Goal: Task Accomplishment & Management: Complete application form

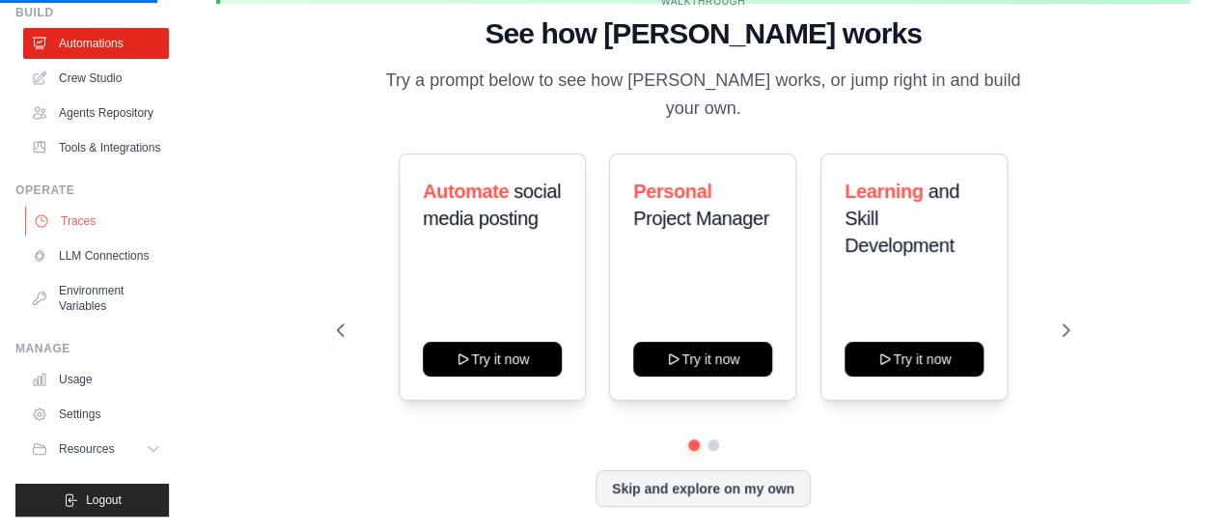
scroll to position [122, 0]
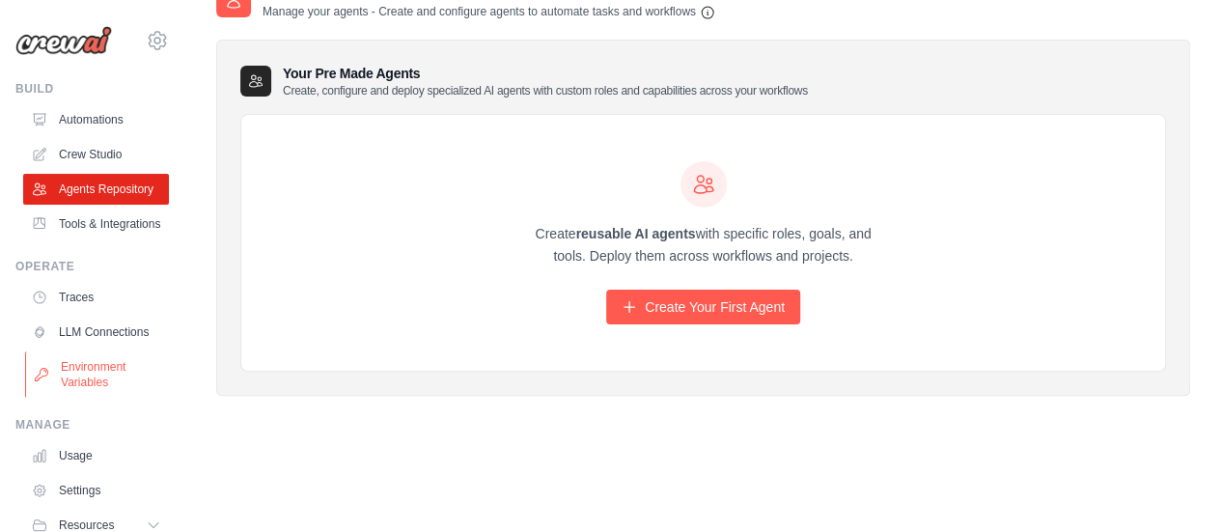
scroll to position [122, 0]
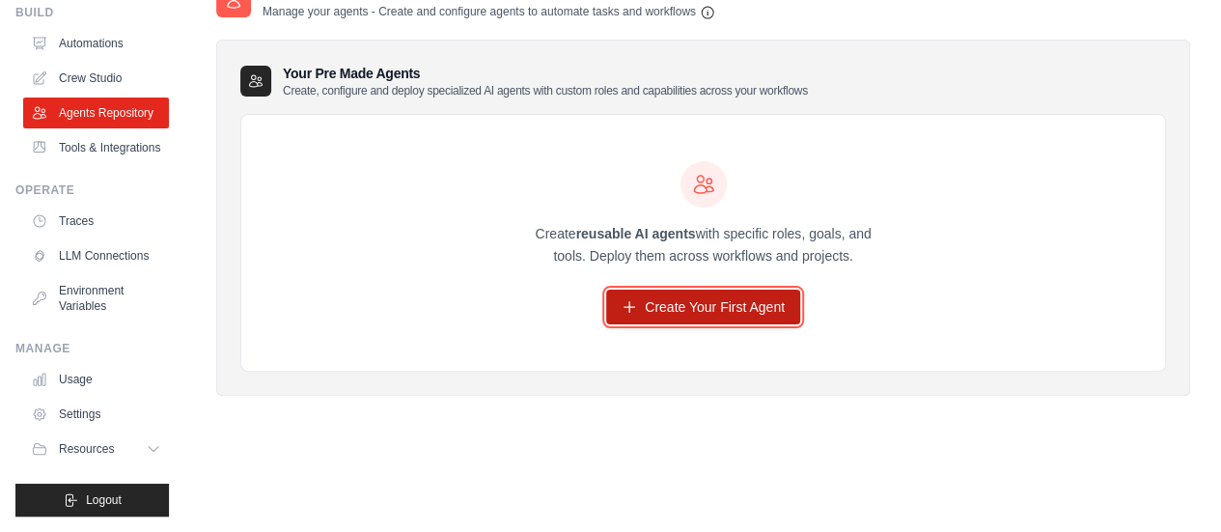
click at [703, 320] on link "Create Your First Agent" at bounding box center [703, 307] width 194 height 35
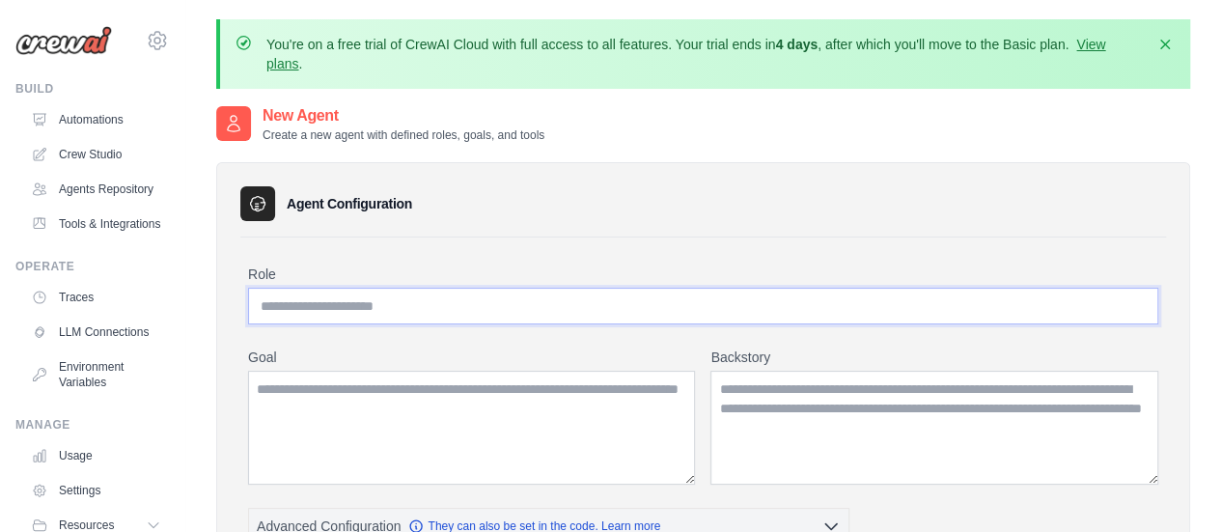
click at [579, 306] on input "Role" at bounding box center [703, 306] width 910 height 37
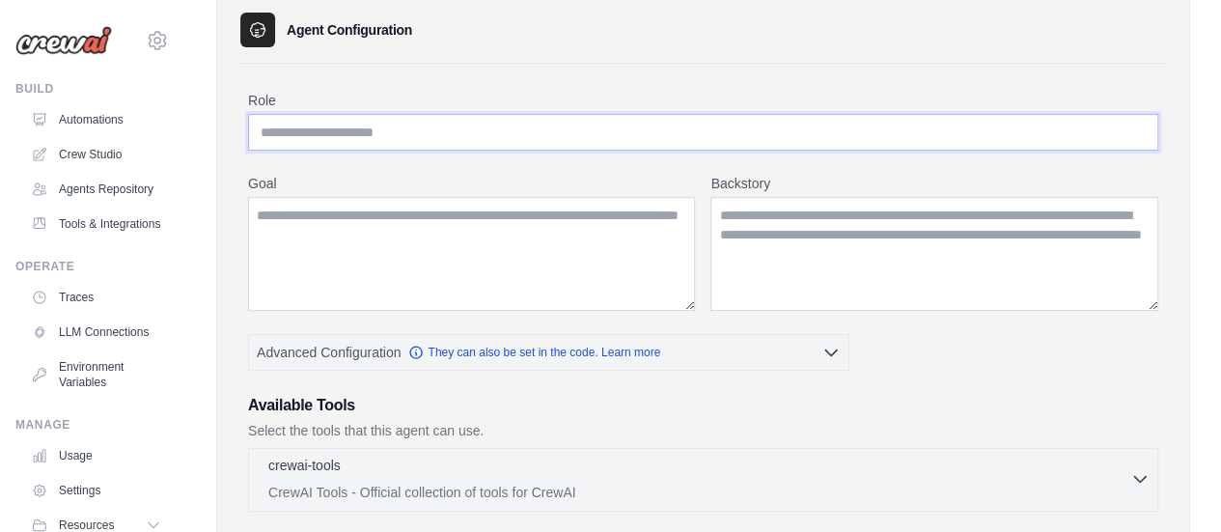
scroll to position [237, 0]
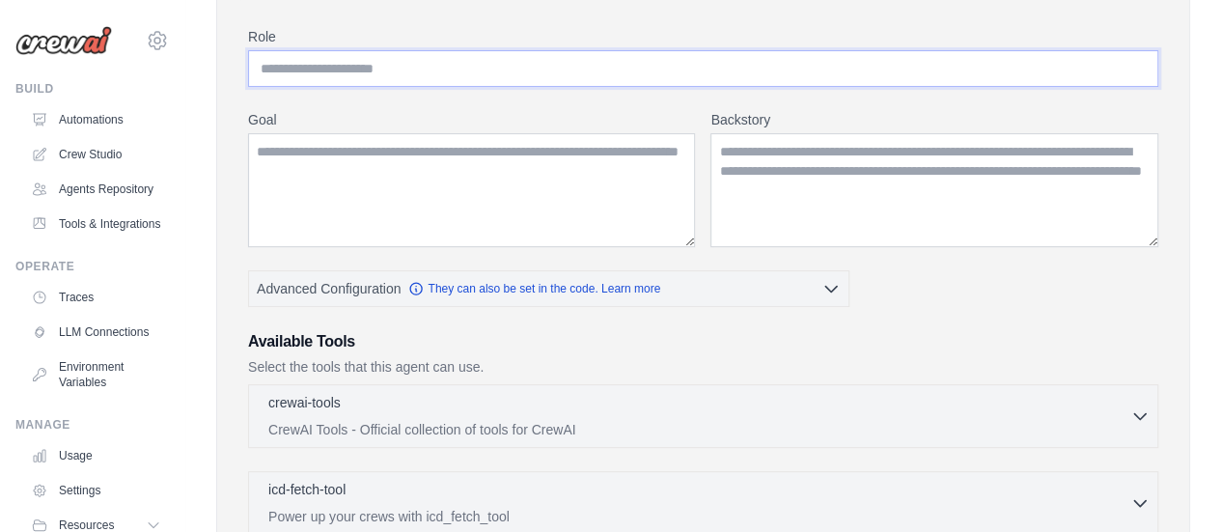
click at [524, 76] on input "Role" at bounding box center [703, 68] width 910 height 37
type input "**********"
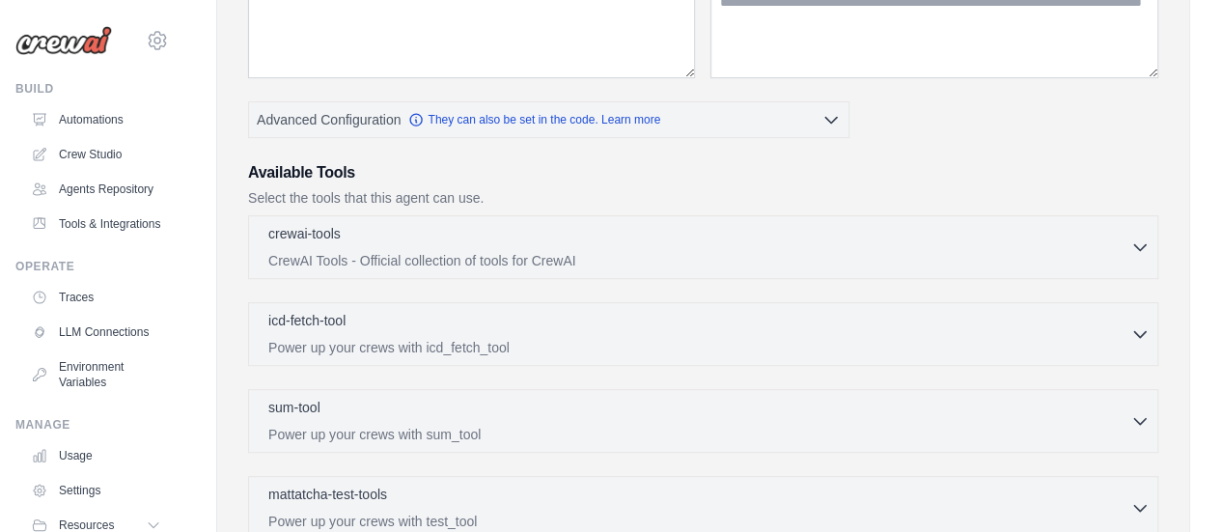
scroll to position [425, 0]
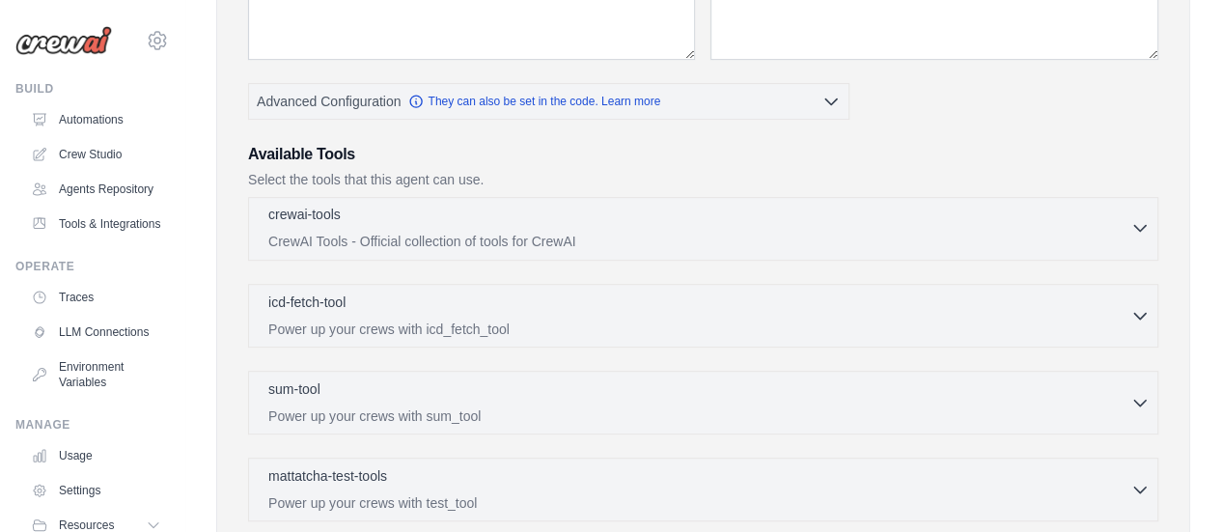
click at [1133, 223] on icon "button" at bounding box center [1139, 227] width 19 height 19
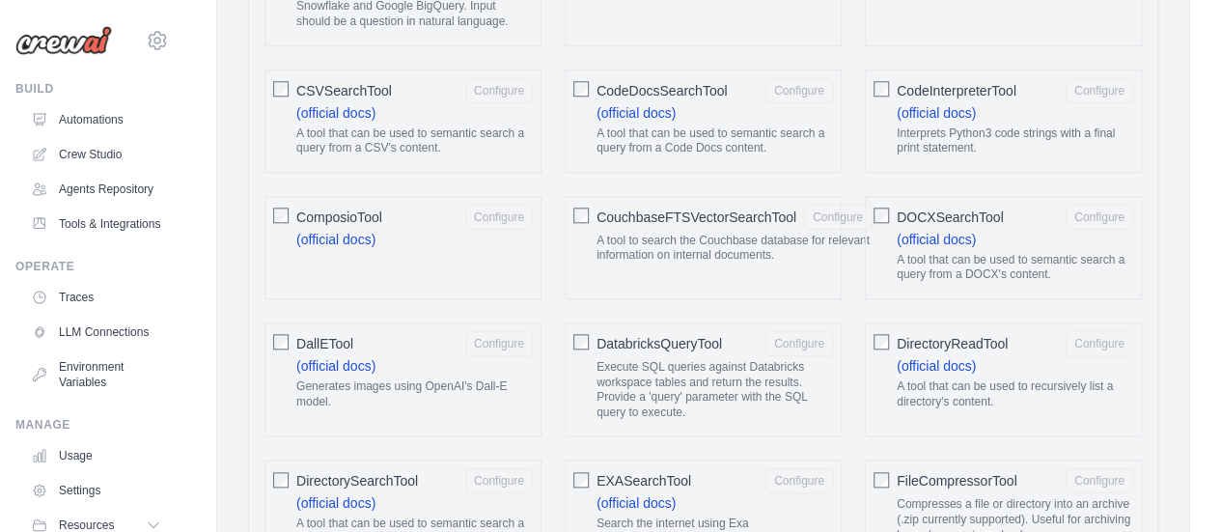
scroll to position [872, 0]
click at [293, 76] on div "CSVSearchTool Configure (official docs) A tool that can be used to semantic sea…" at bounding box center [403, 120] width 277 height 103
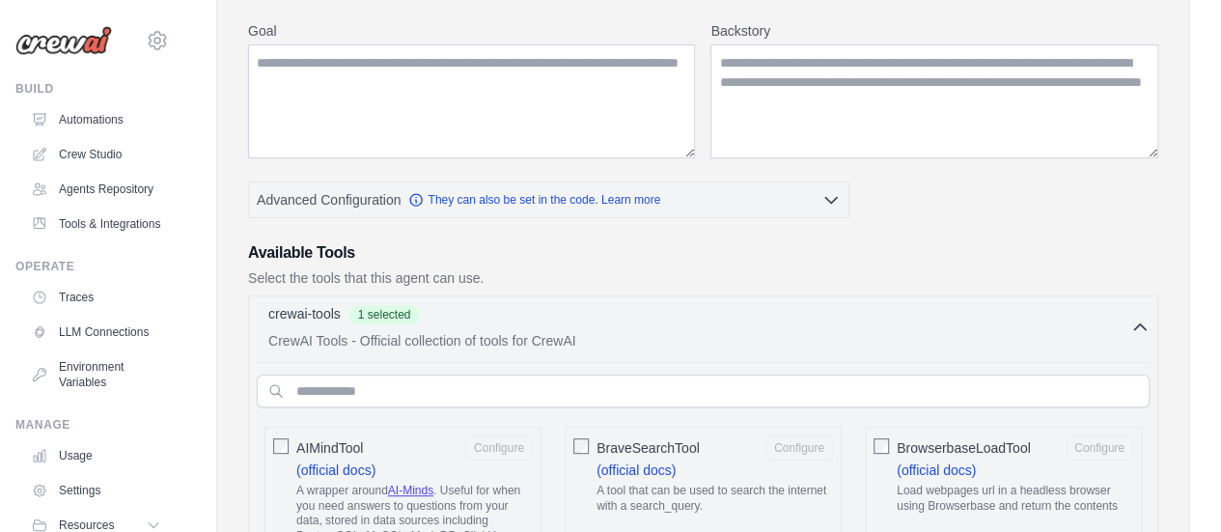
scroll to position [411, 0]
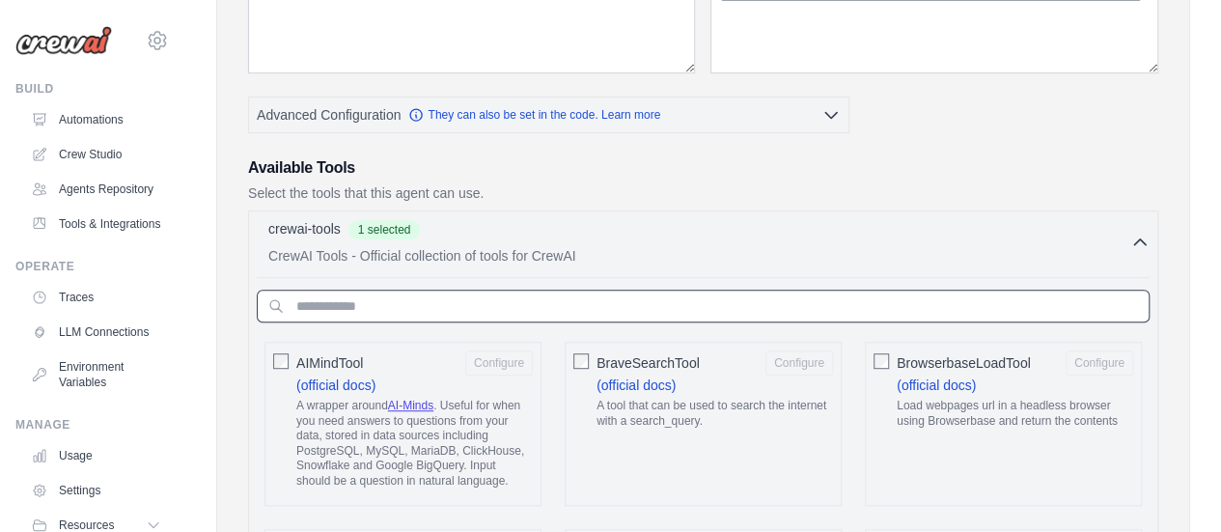
click at [472, 307] on input "text" at bounding box center [703, 306] width 893 height 33
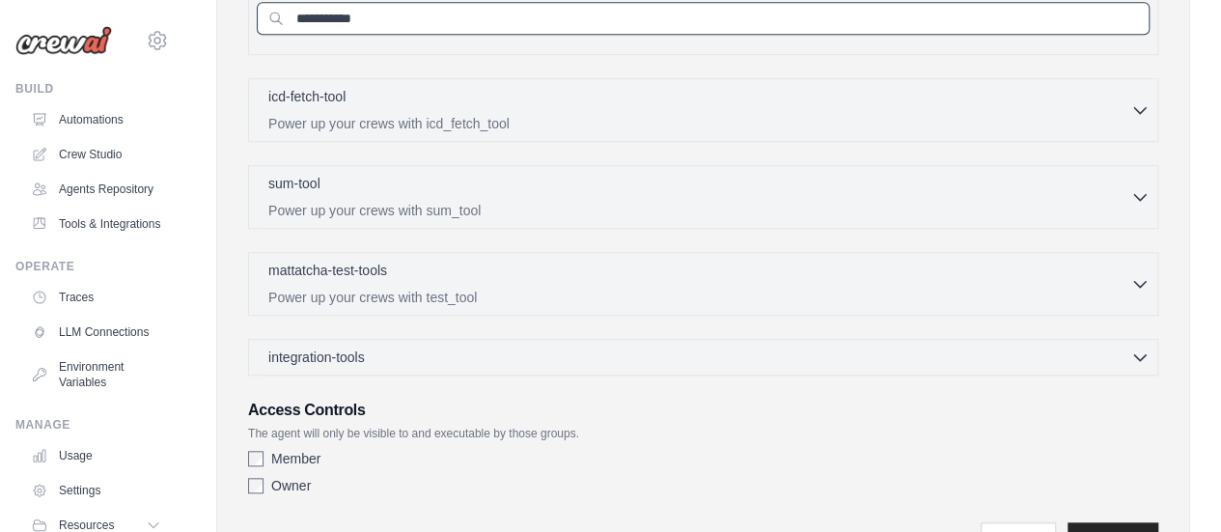
scroll to position [613, 0]
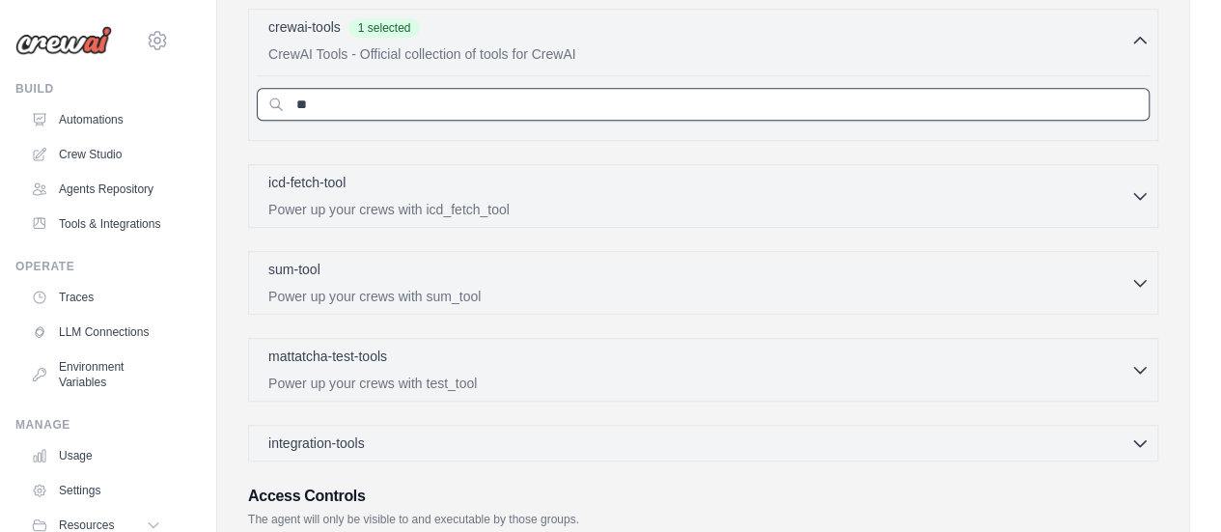
type input "*"
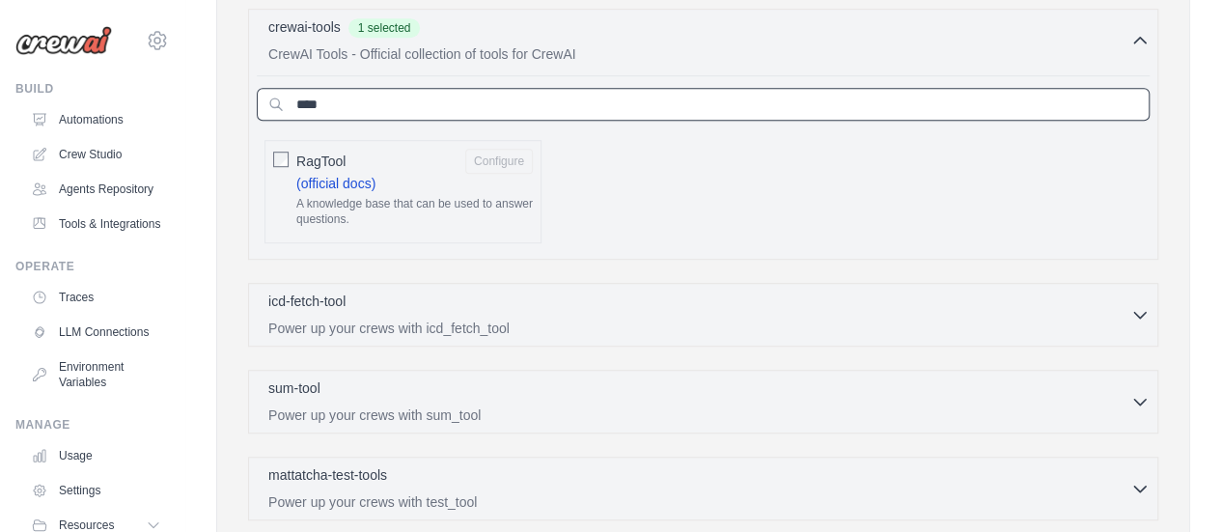
type input "****"
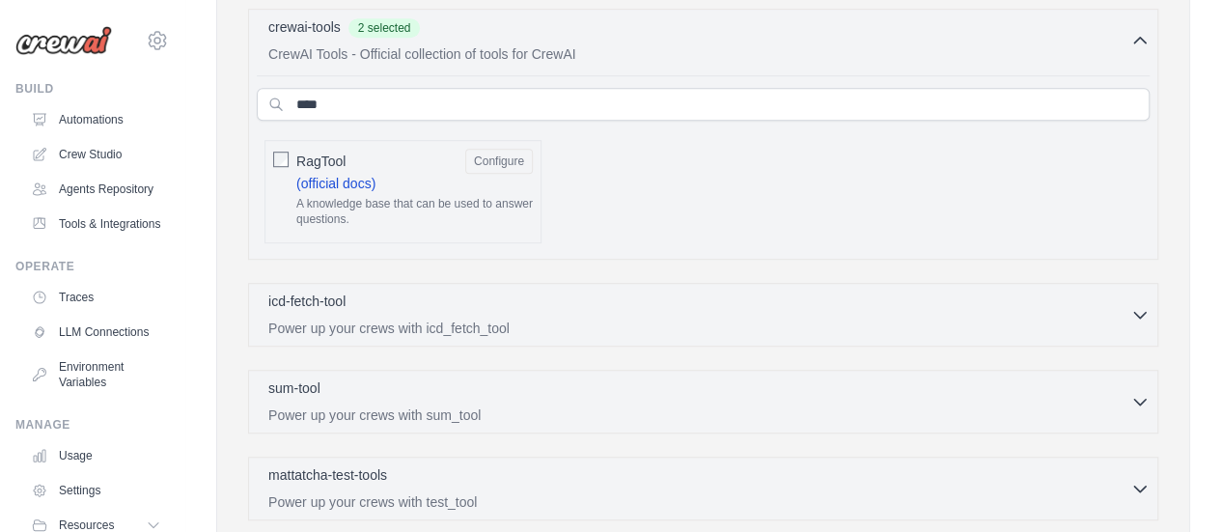
drag, startPoint x: 234, startPoint y: 168, endPoint x: 278, endPoint y: 253, distance: 95.9
click at [234, 169] on div "**********" at bounding box center [703, 170] width 974 height 1242
click at [323, 302] on p "icd-fetch-tool" at bounding box center [306, 300] width 77 height 19
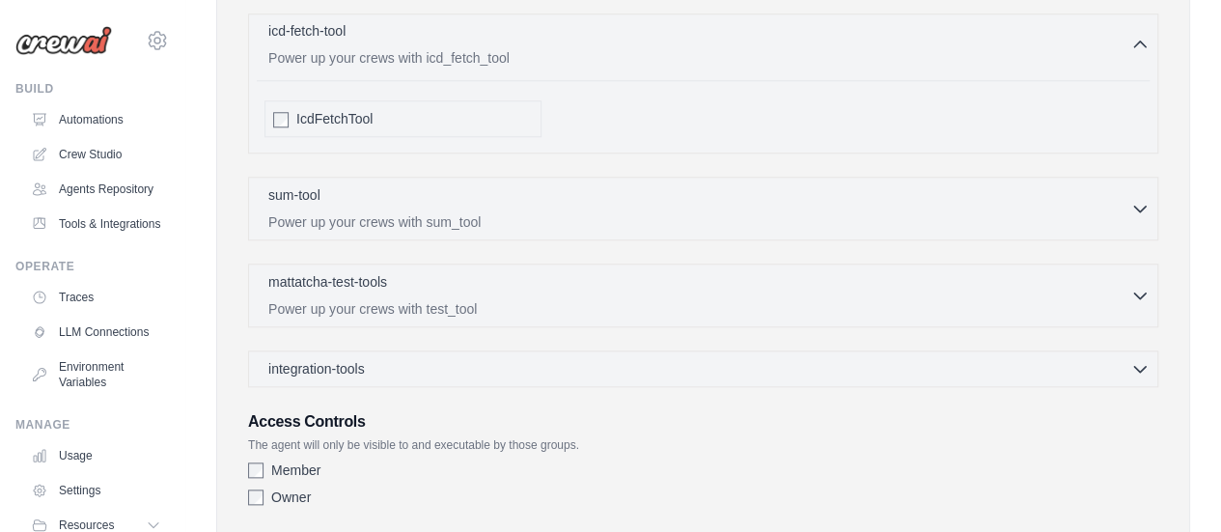
scroll to position [884, 0]
click at [328, 198] on div "sum-tool 0 selected Power up your crews with sum_tool" at bounding box center [699, 205] width 862 height 46
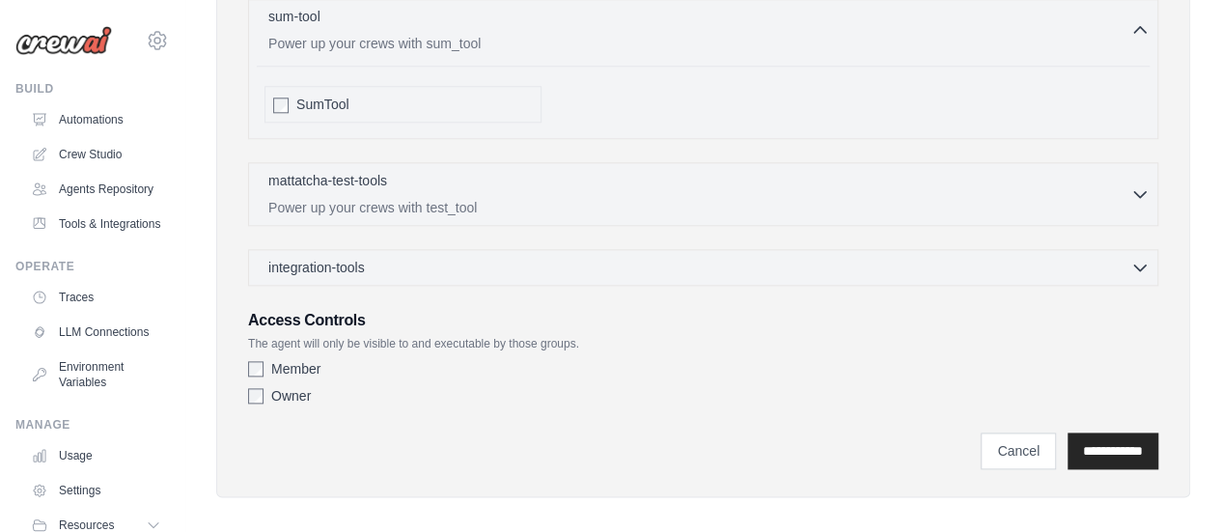
scroll to position [1063, 0]
click at [328, 198] on p "Power up your crews with test_tool" at bounding box center [699, 204] width 862 height 19
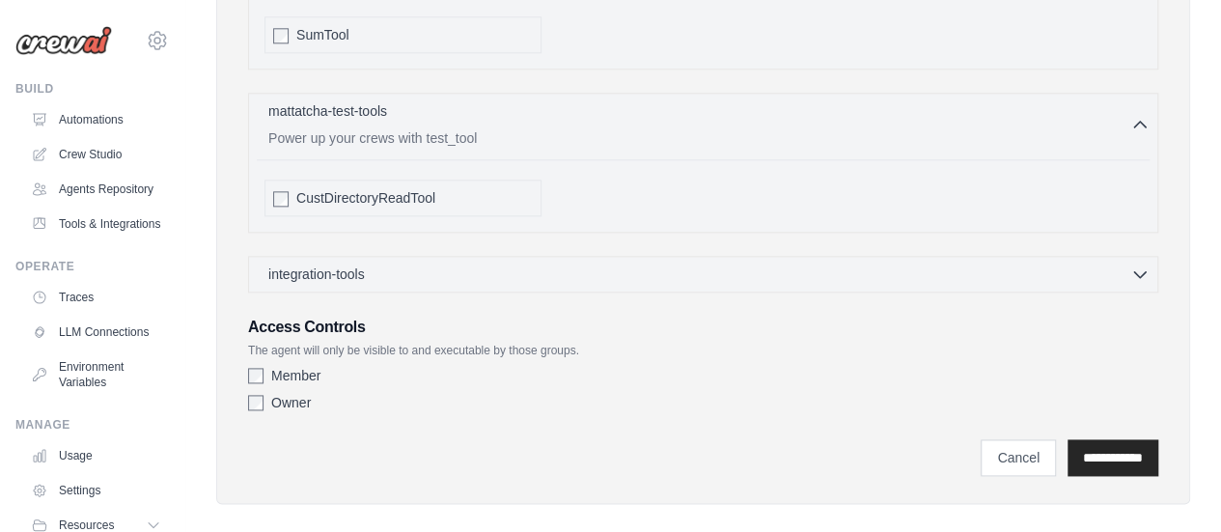
scroll to position [1130, 0]
click at [324, 268] on span "integration-tools" at bounding box center [316, 272] width 97 height 19
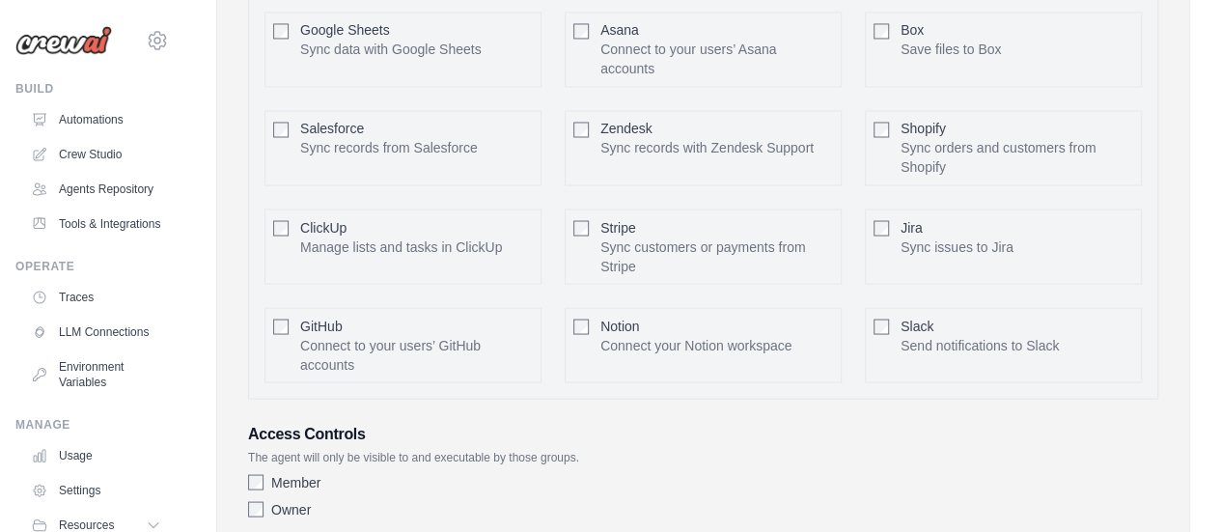
scroll to position [1767, 0]
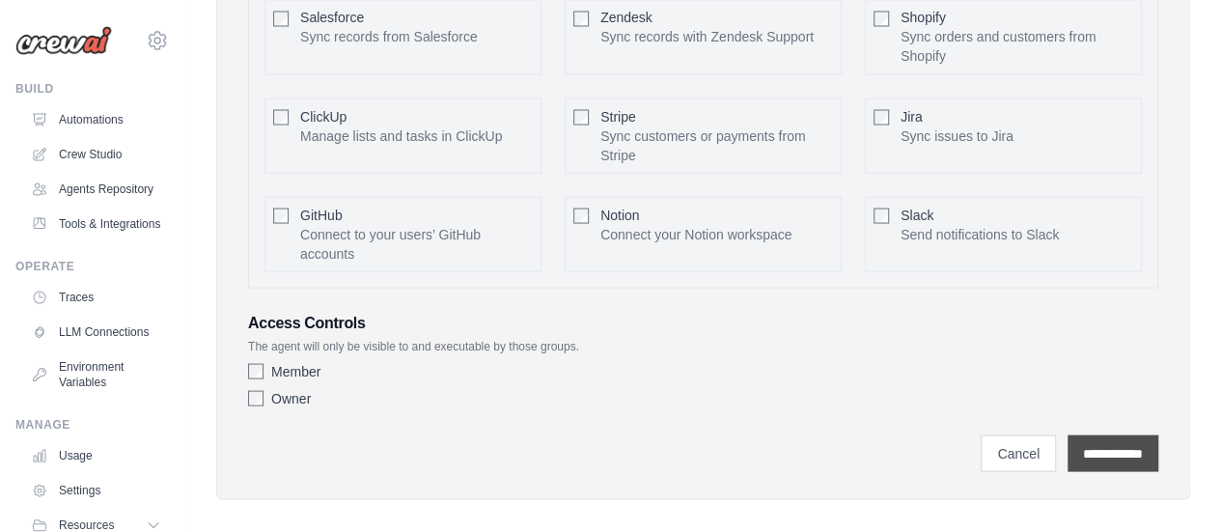
click at [1091, 435] on input "**********" at bounding box center [1113, 452] width 91 height 37
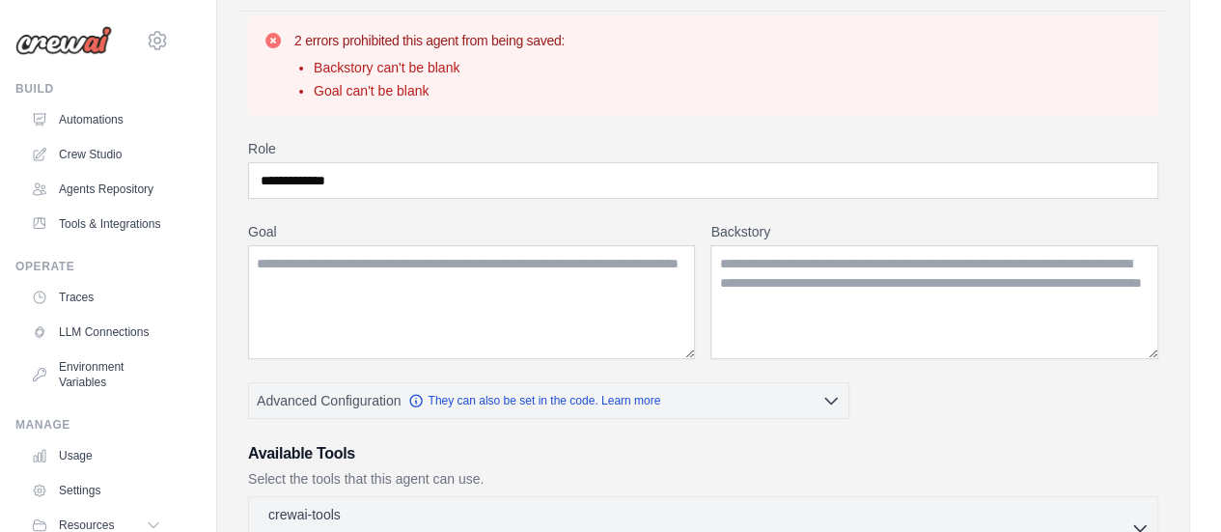
scroll to position [227, 0]
click at [513, 279] on textarea "Goal" at bounding box center [471, 301] width 447 height 114
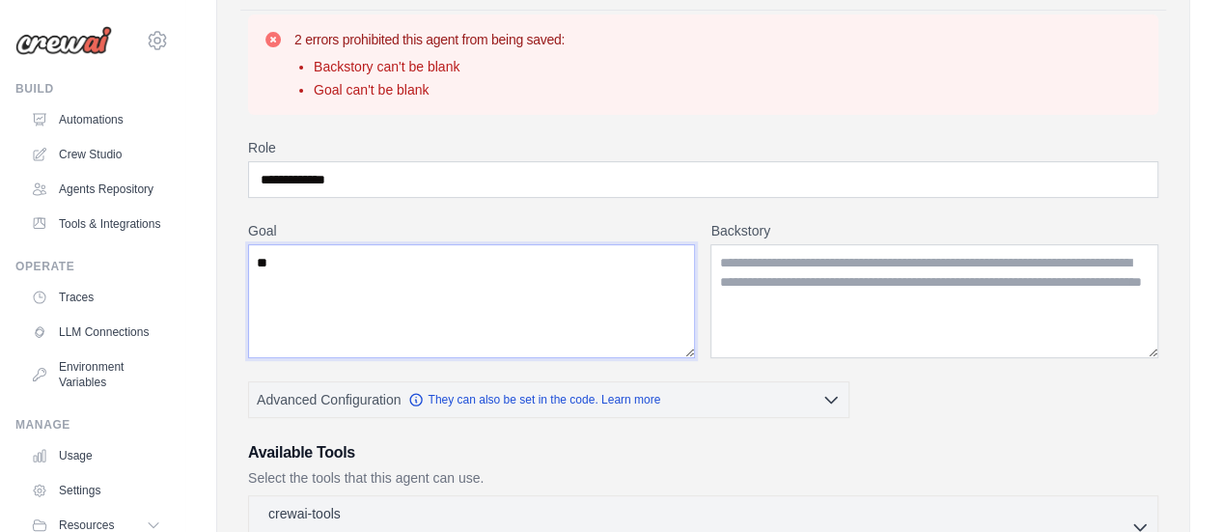
type textarea "*"
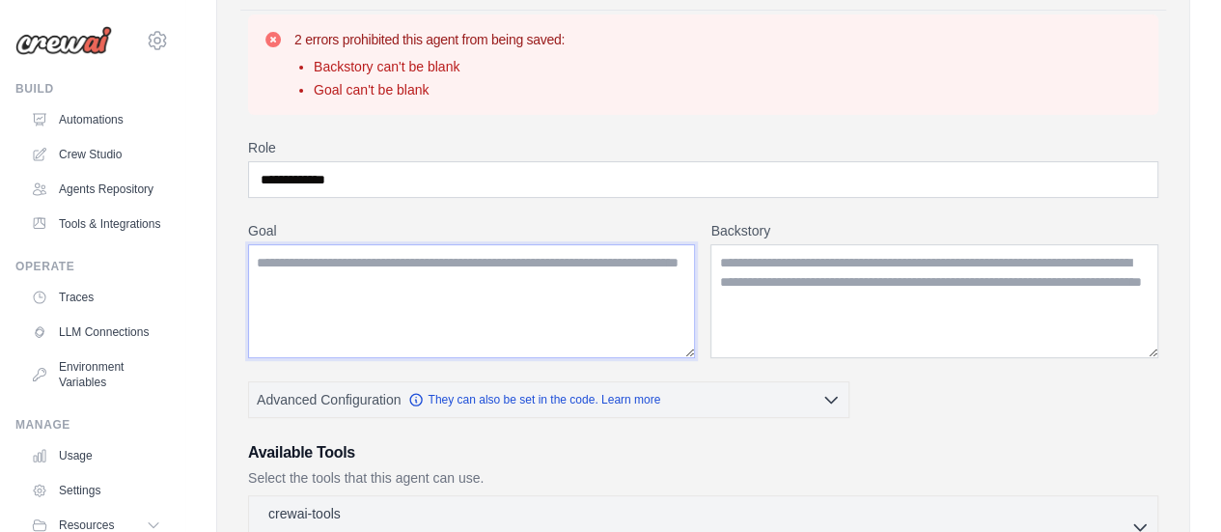
type textarea "*"
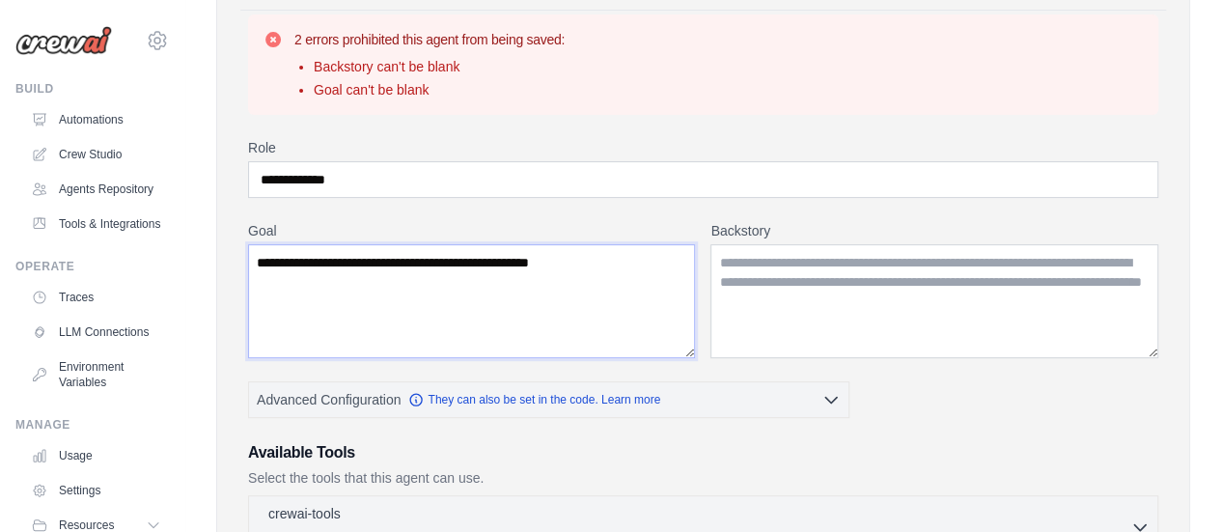
type textarea "**********"
click at [797, 266] on textarea "Backstory" at bounding box center [935, 301] width 448 height 114
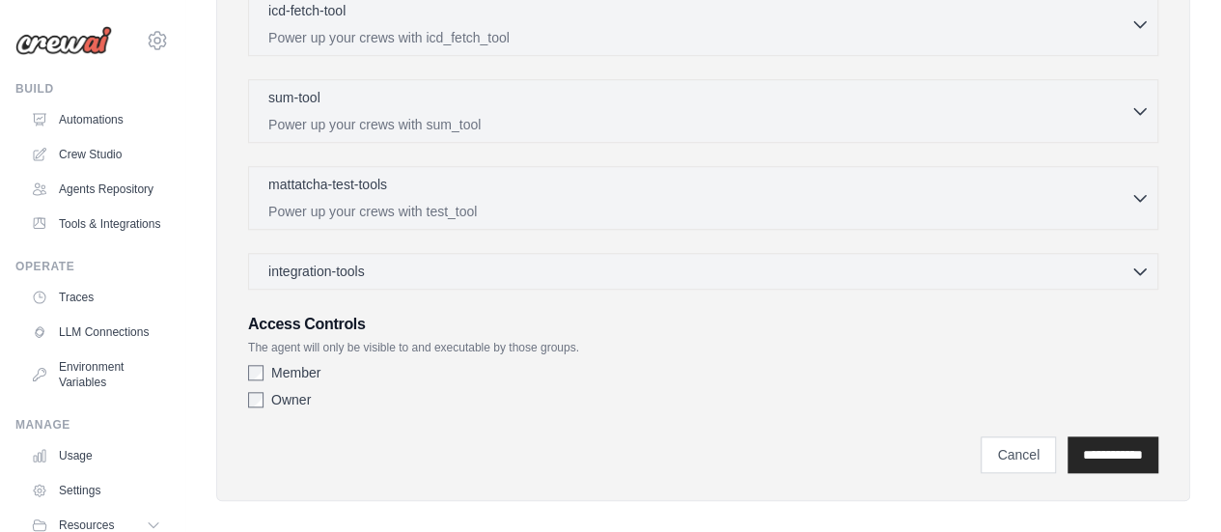
scroll to position [828, 0]
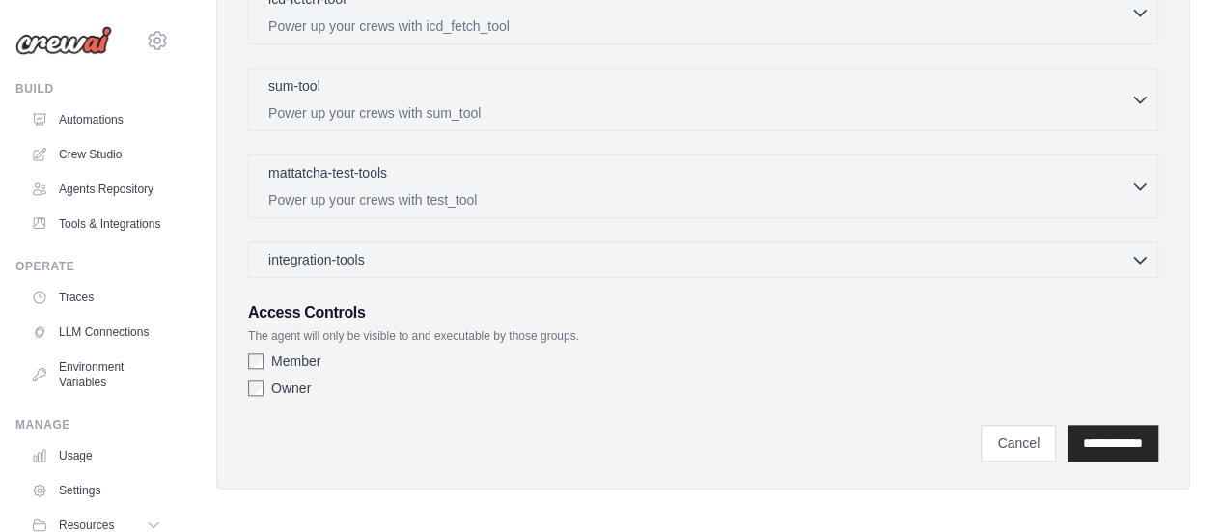
click at [276, 353] on label "Member" at bounding box center [295, 360] width 49 height 19
click at [1078, 439] on input "**********" at bounding box center [1113, 443] width 91 height 37
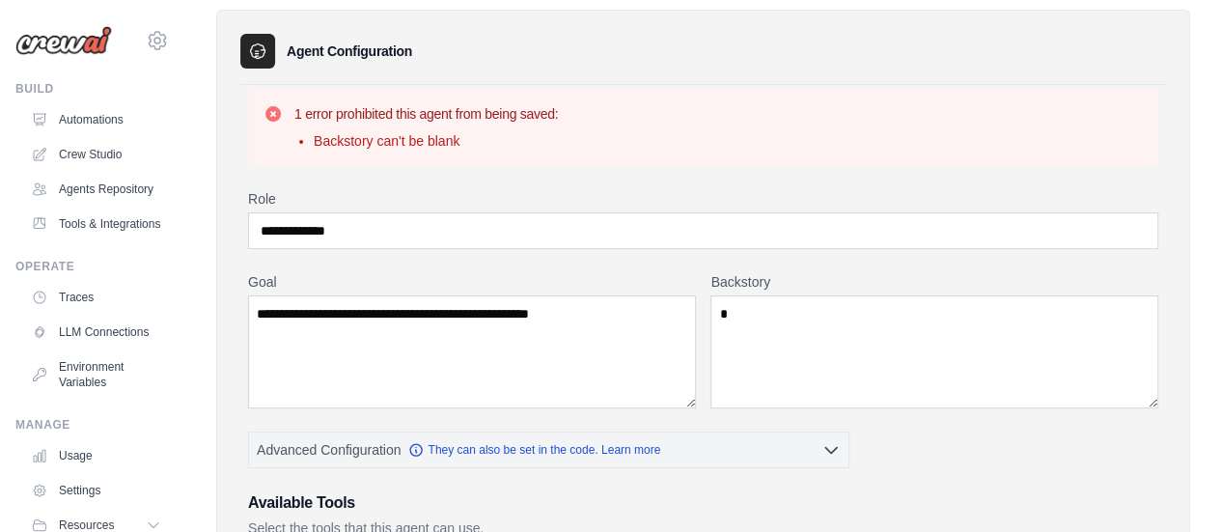
scroll to position [154, 0]
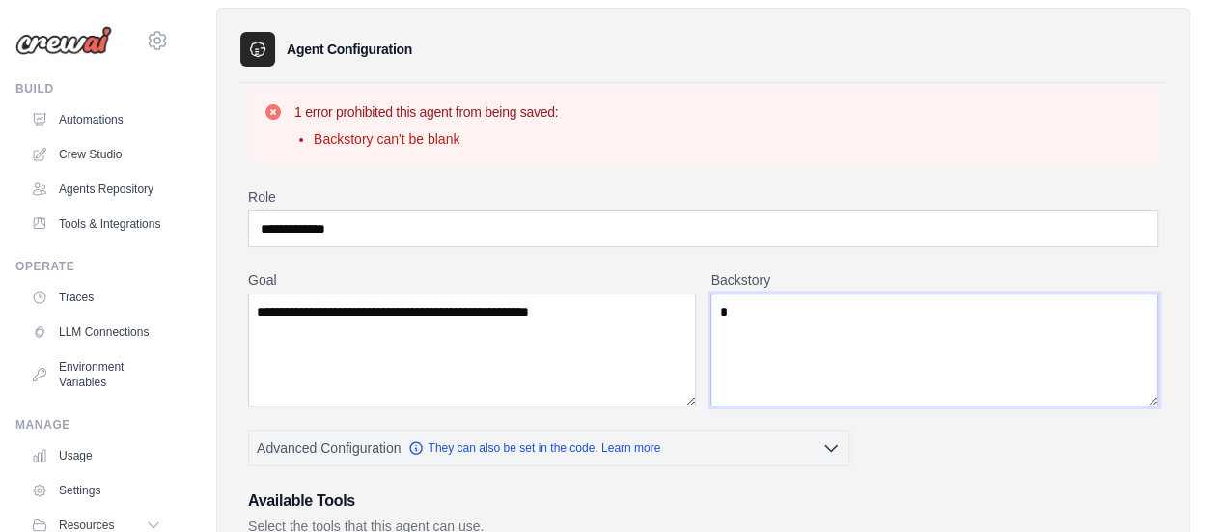
click at [853, 364] on textarea "Backstory" at bounding box center [935, 349] width 448 height 113
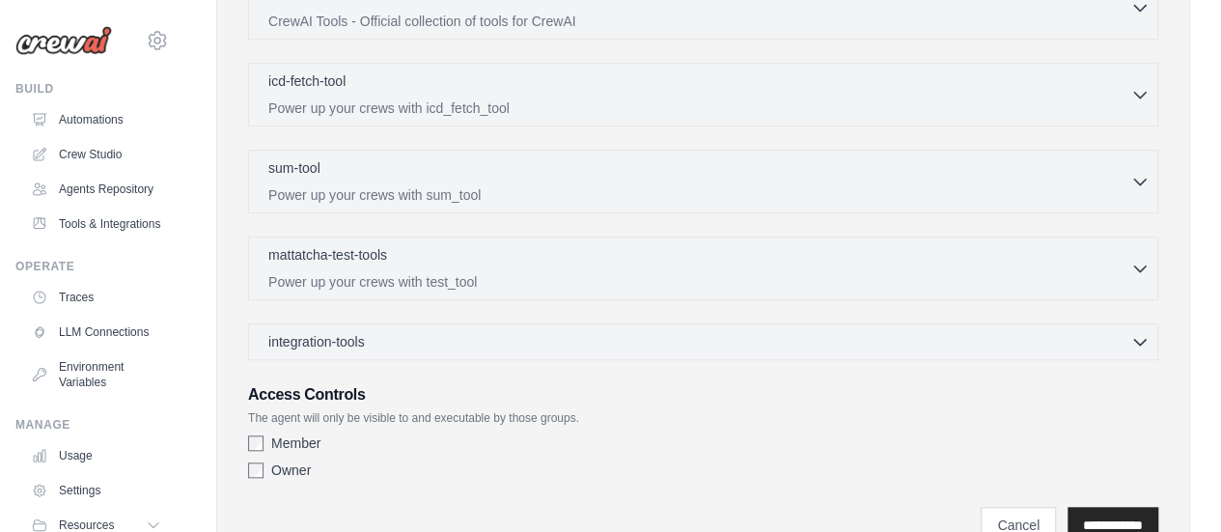
scroll to position [805, 0]
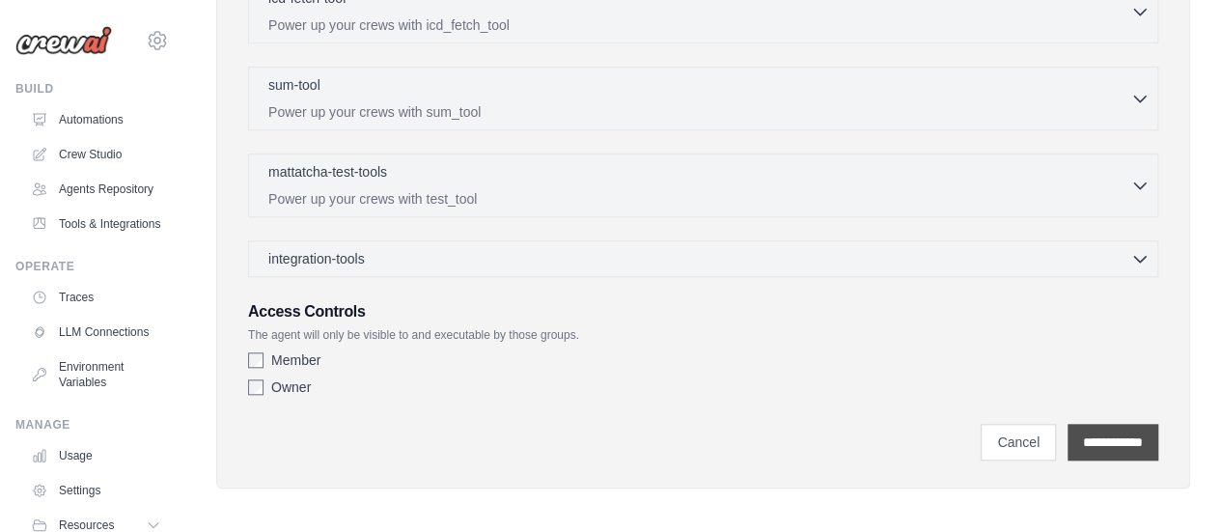
type textarea "*"
click at [1104, 452] on input "**********" at bounding box center [1113, 442] width 91 height 37
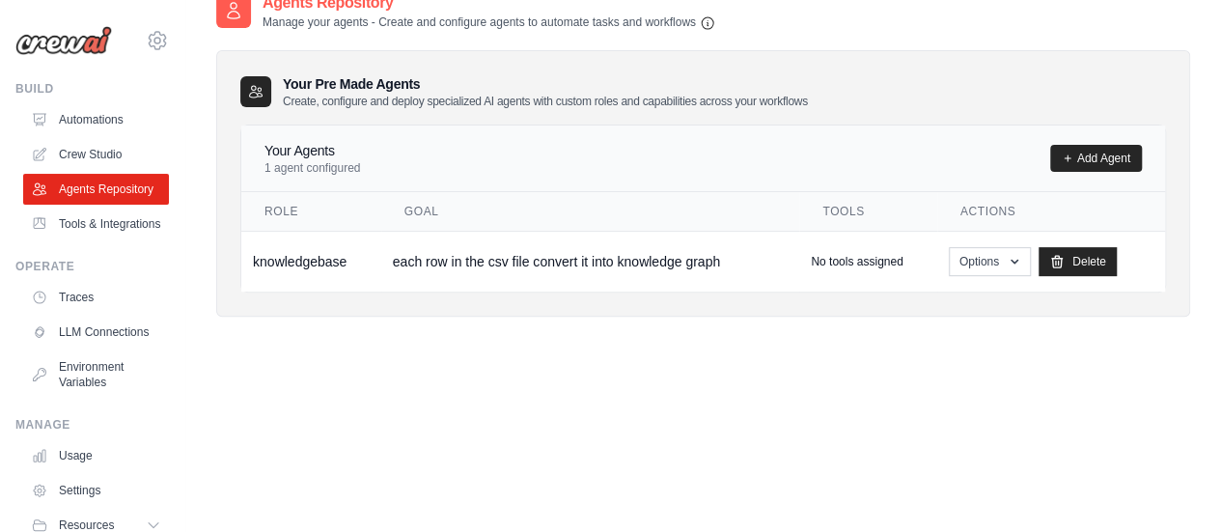
scroll to position [189, 0]
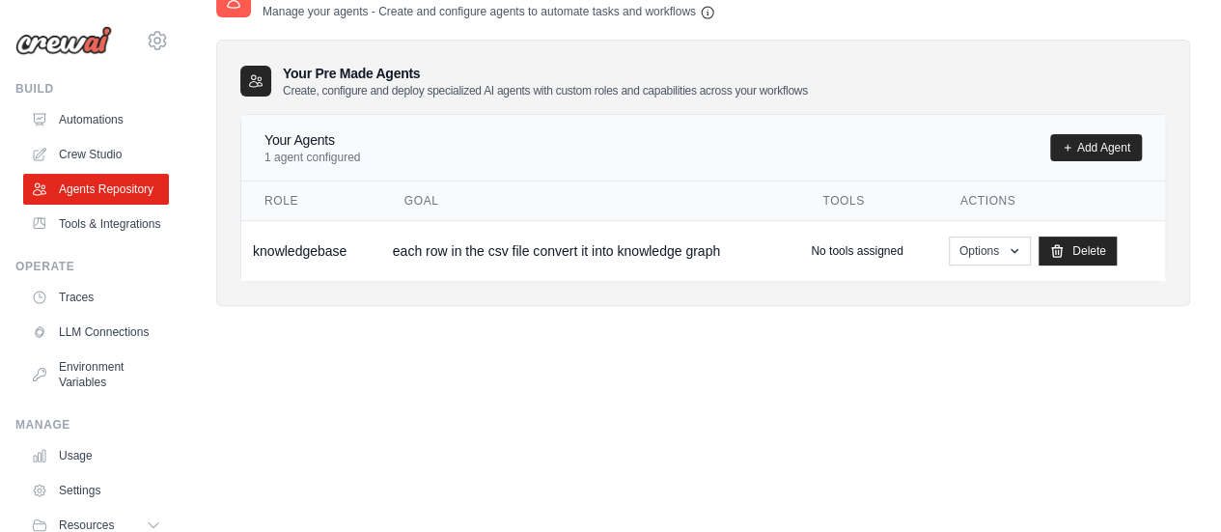
click at [547, 212] on th "Goal" at bounding box center [590, 201] width 418 height 40
click at [562, 250] on td "each row in the csv file convert it into knowledge graph" at bounding box center [590, 250] width 418 height 61
click at [322, 268] on td "knowledgebase" at bounding box center [311, 250] width 140 height 61
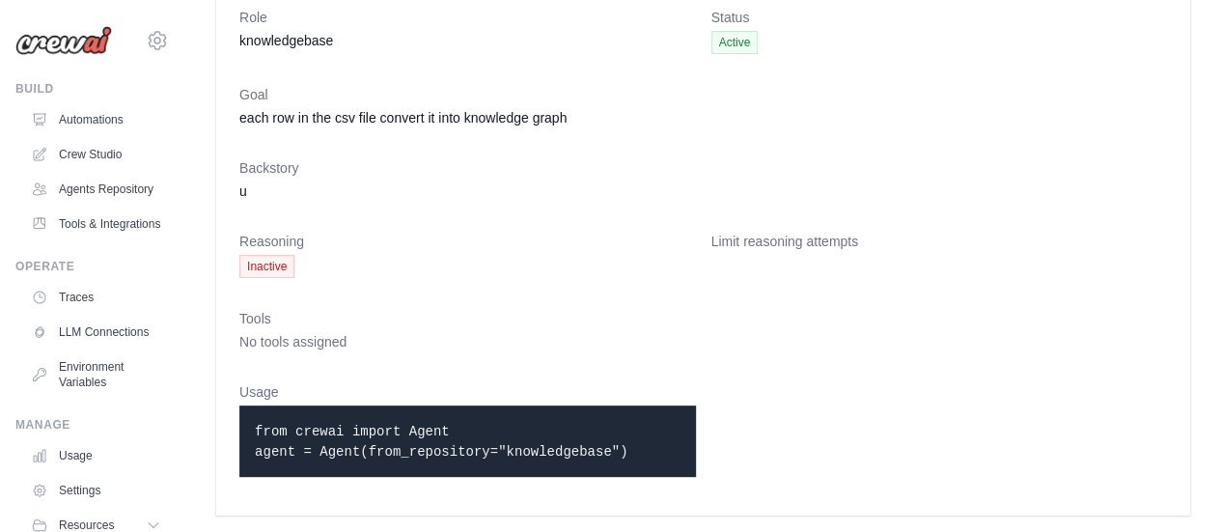
drag, startPoint x: 599, startPoint y: 449, endPoint x: 237, endPoint y: 420, distance: 362.2
click at [237, 420] on div "Role knowledgebase Status Active Goal each row in the csv file convert it into …" at bounding box center [703, 250] width 974 height 531
copy code "from crewai import Agent agent = Agent(from_repository="knowledgebase")"
click at [679, 432] on p "from crewai import Agent agent = Agent(from_repository="knowledgebase")" at bounding box center [468, 441] width 426 height 41
